Goal: Find specific page/section: Find specific page/section

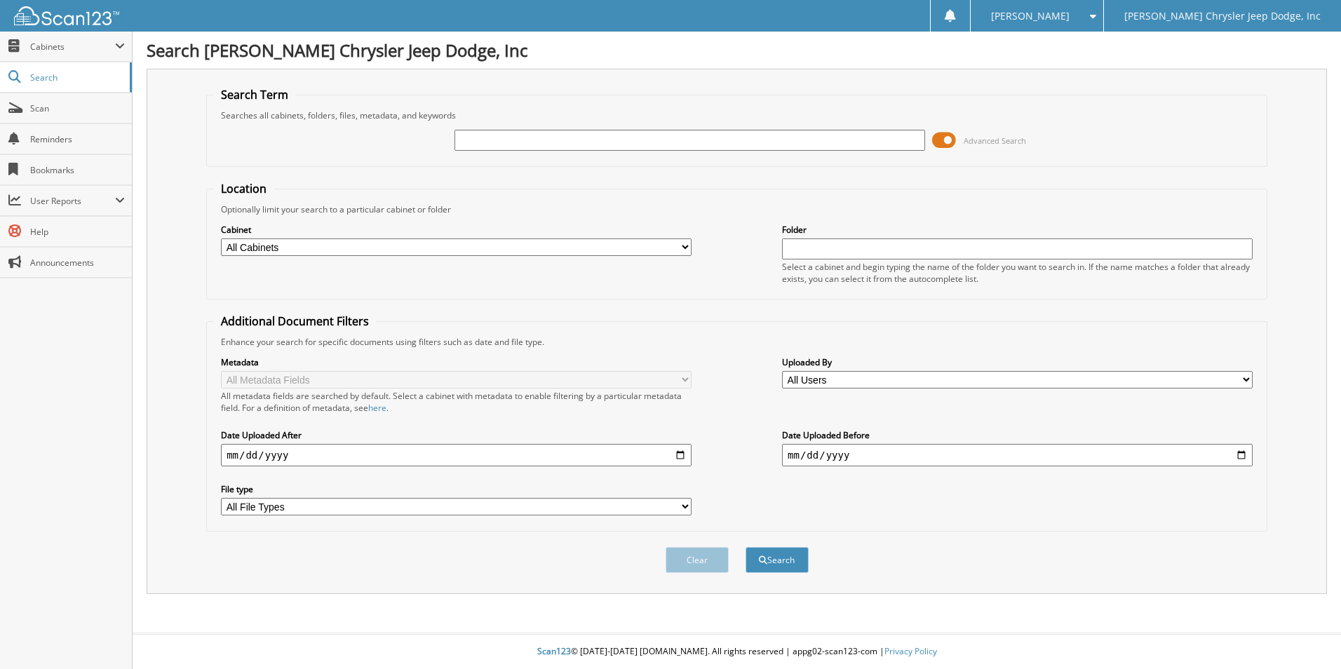
click at [476, 142] on input "text" at bounding box center [689, 140] width 470 height 21
type input "79515"
click at [745, 547] on button "Search" at bounding box center [776, 560] width 63 height 26
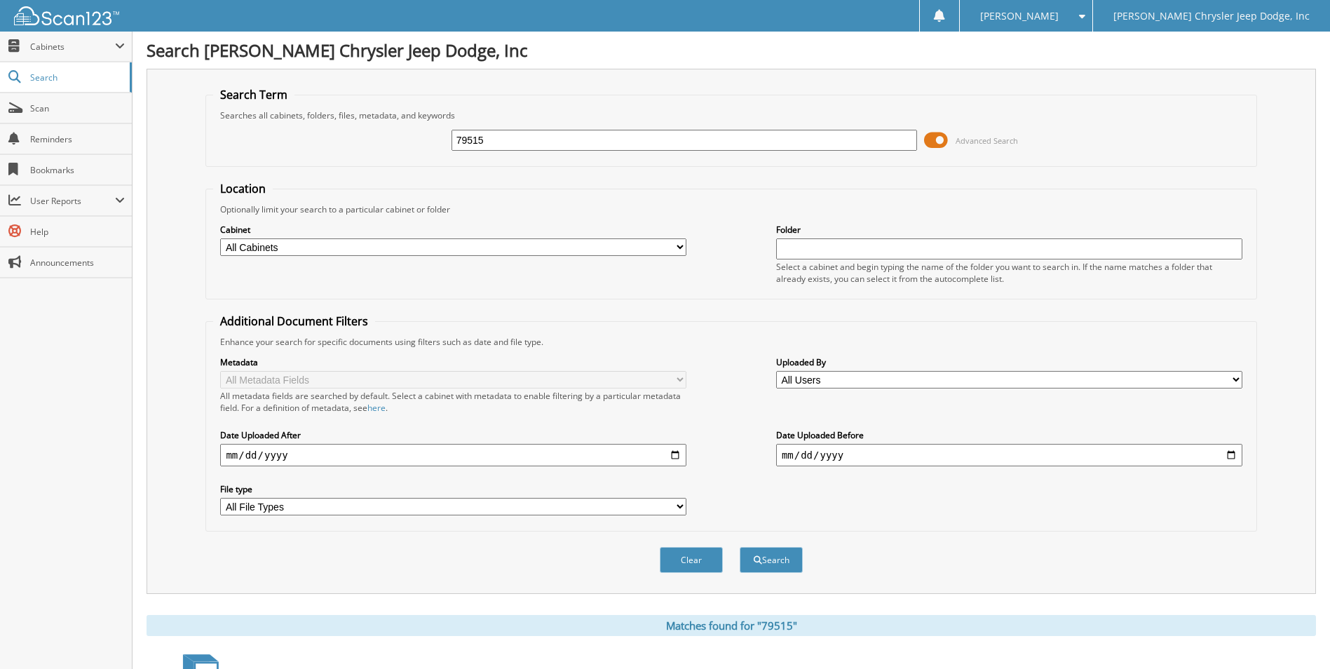
click at [935, 144] on span at bounding box center [936, 140] width 24 height 21
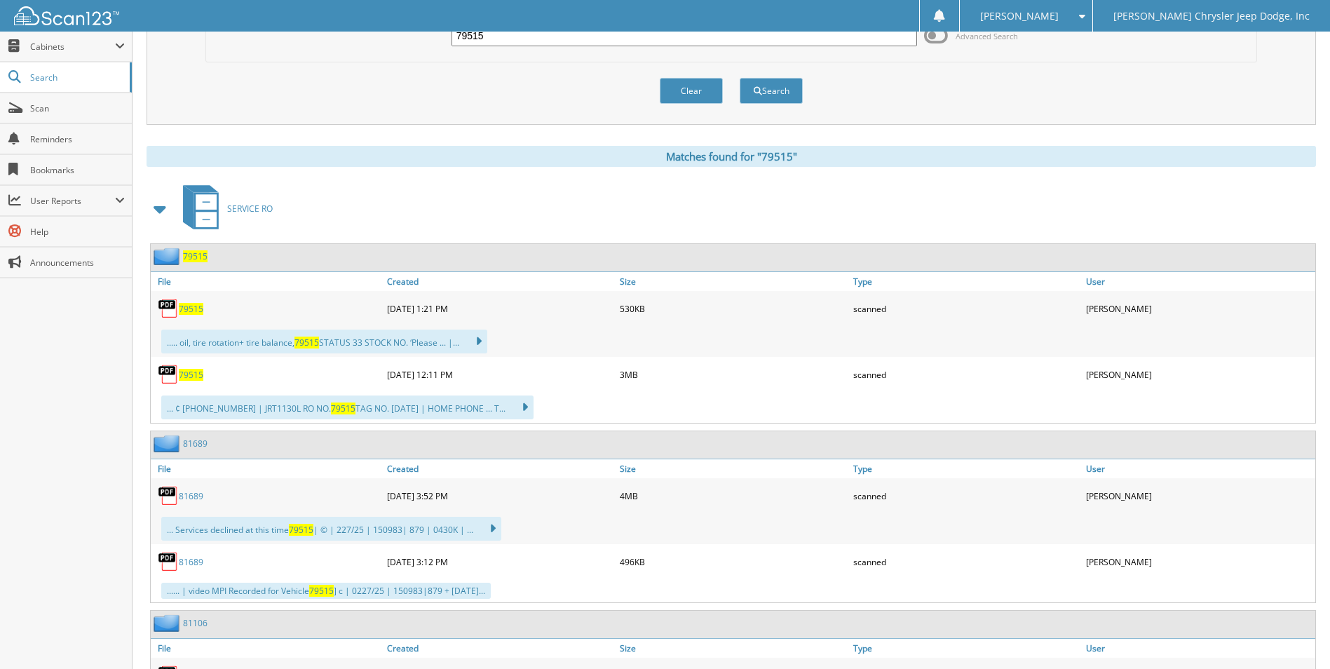
scroll to position [140, 0]
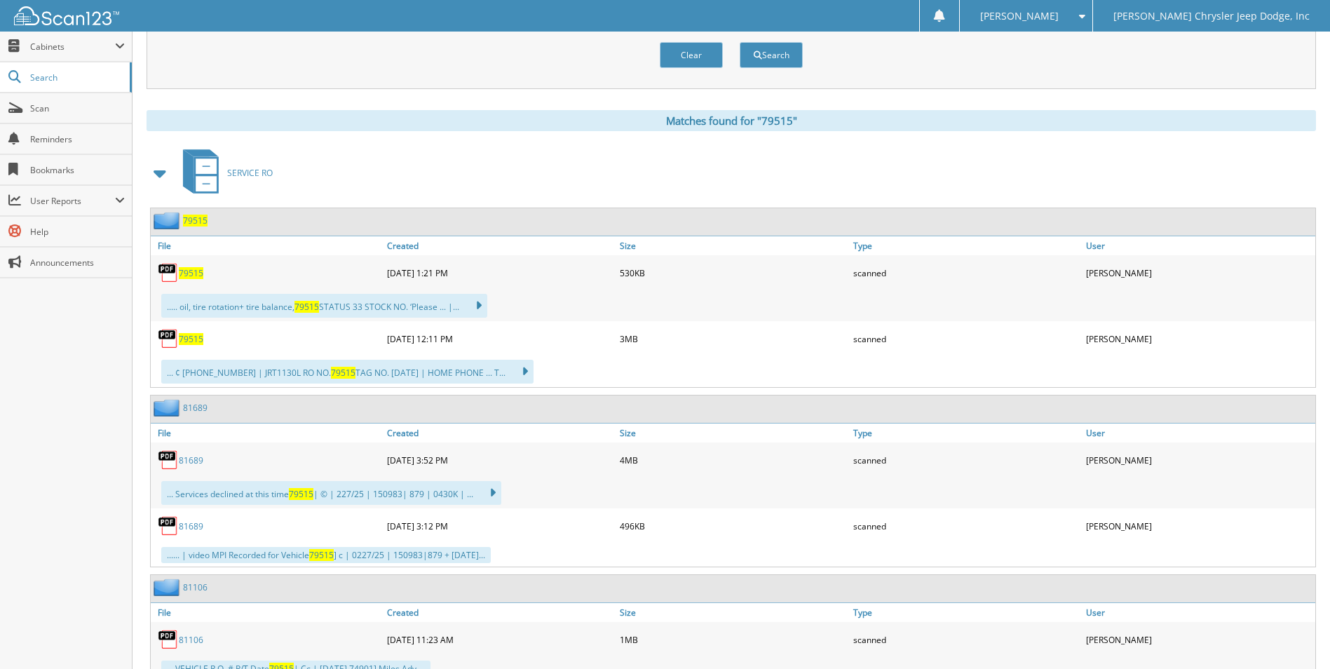
click at [189, 339] on span "79515" at bounding box center [191, 339] width 25 height 12
